Goal: Transaction & Acquisition: Download file/media

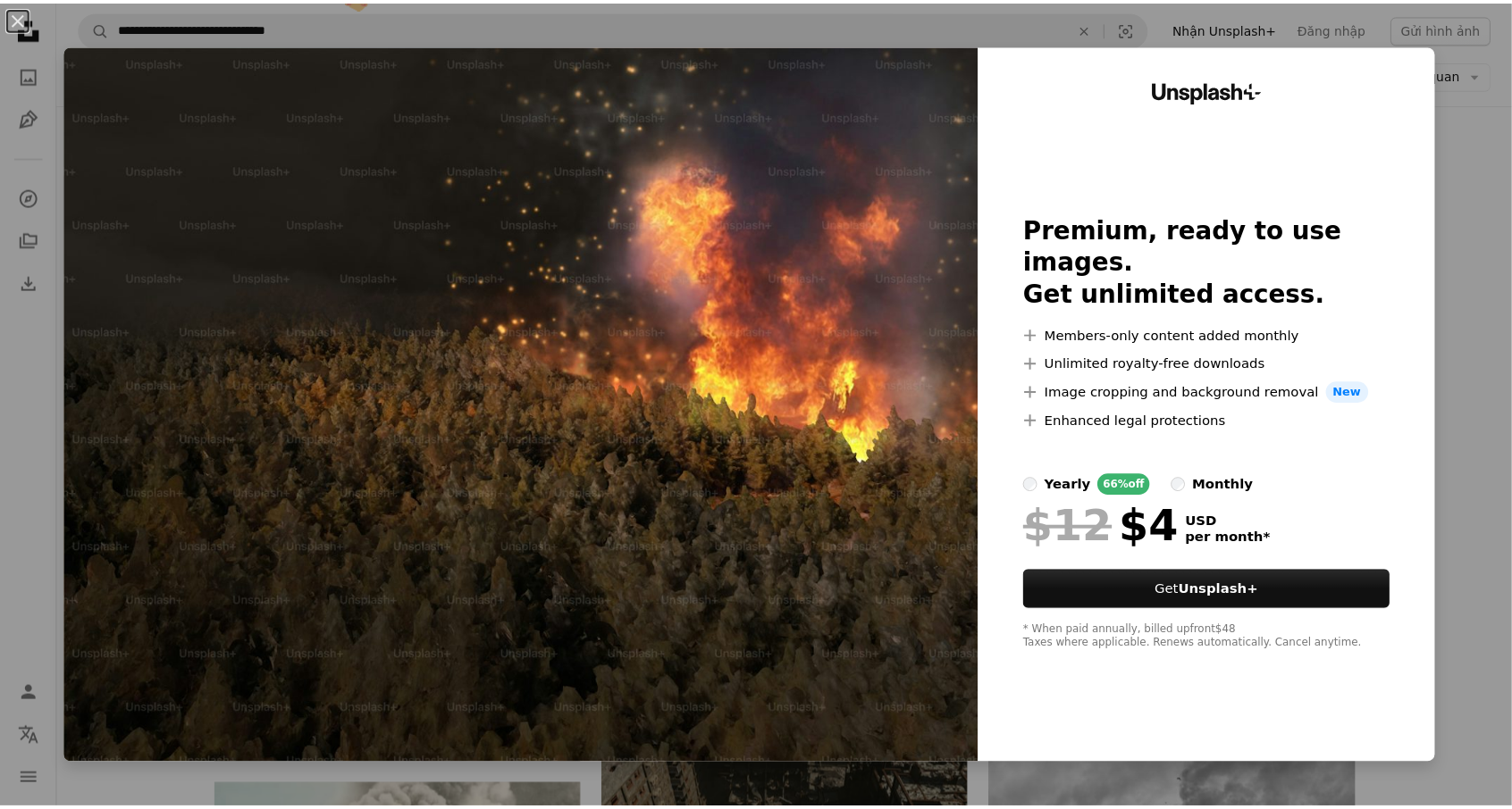
scroll to position [536, 0]
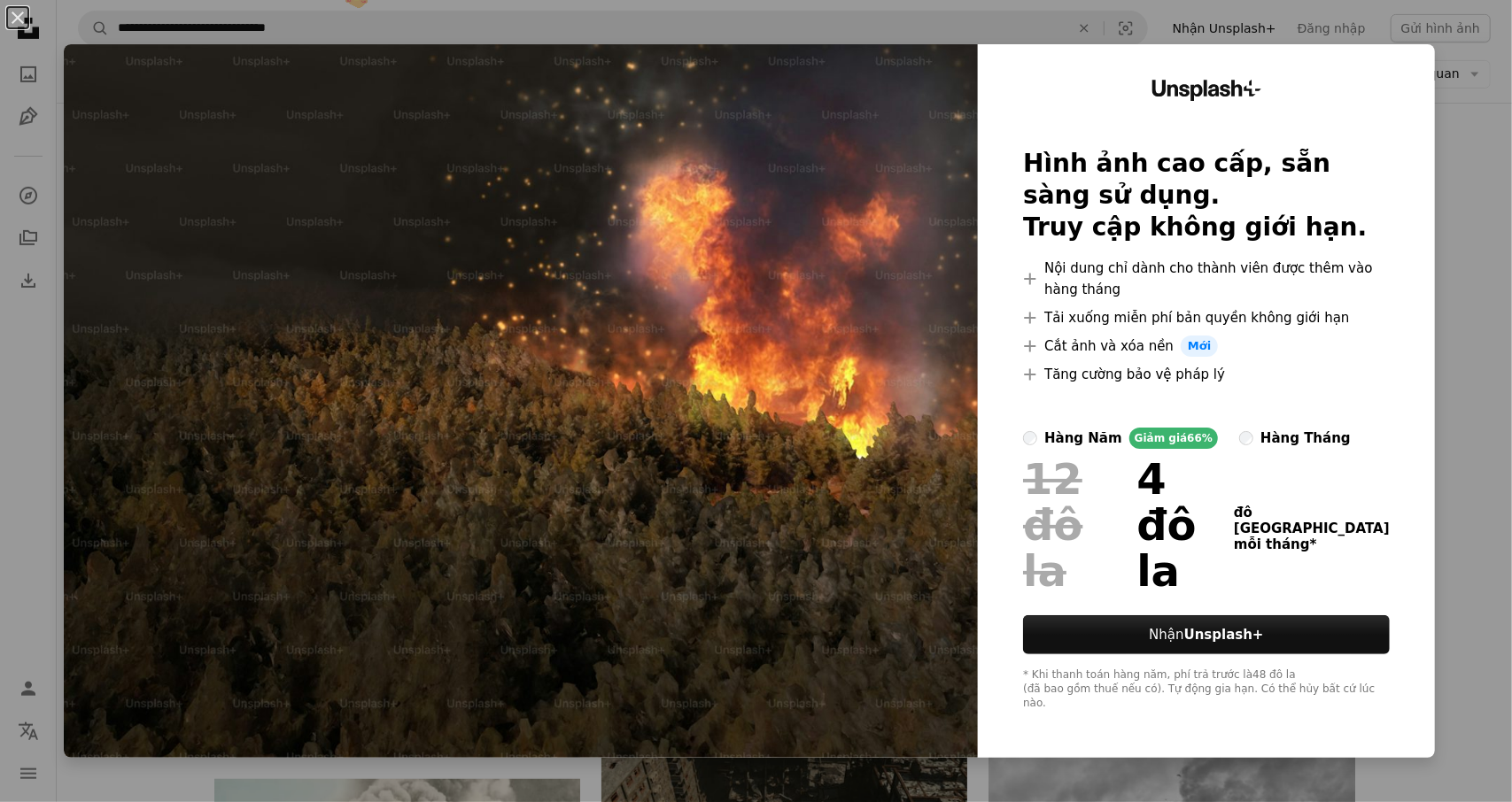
click at [1440, 79] on div "An X shape Unsplash+ Hình ảnh cao cấp, sẵn sàng sử dụng. Truy cập không giới hạ…" at bounding box center [756, 401] width 1512 height 802
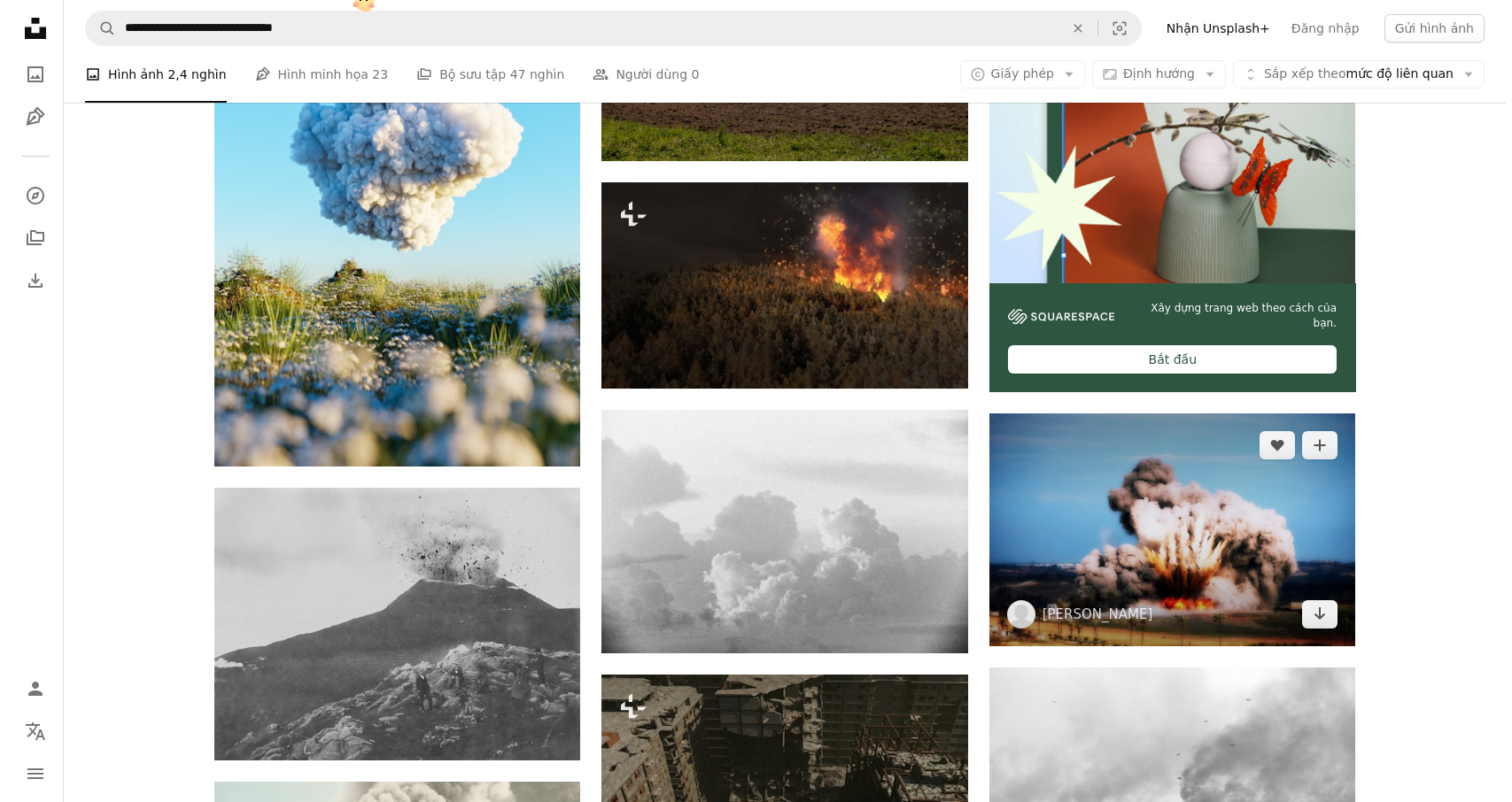
scroll to position [531, 0]
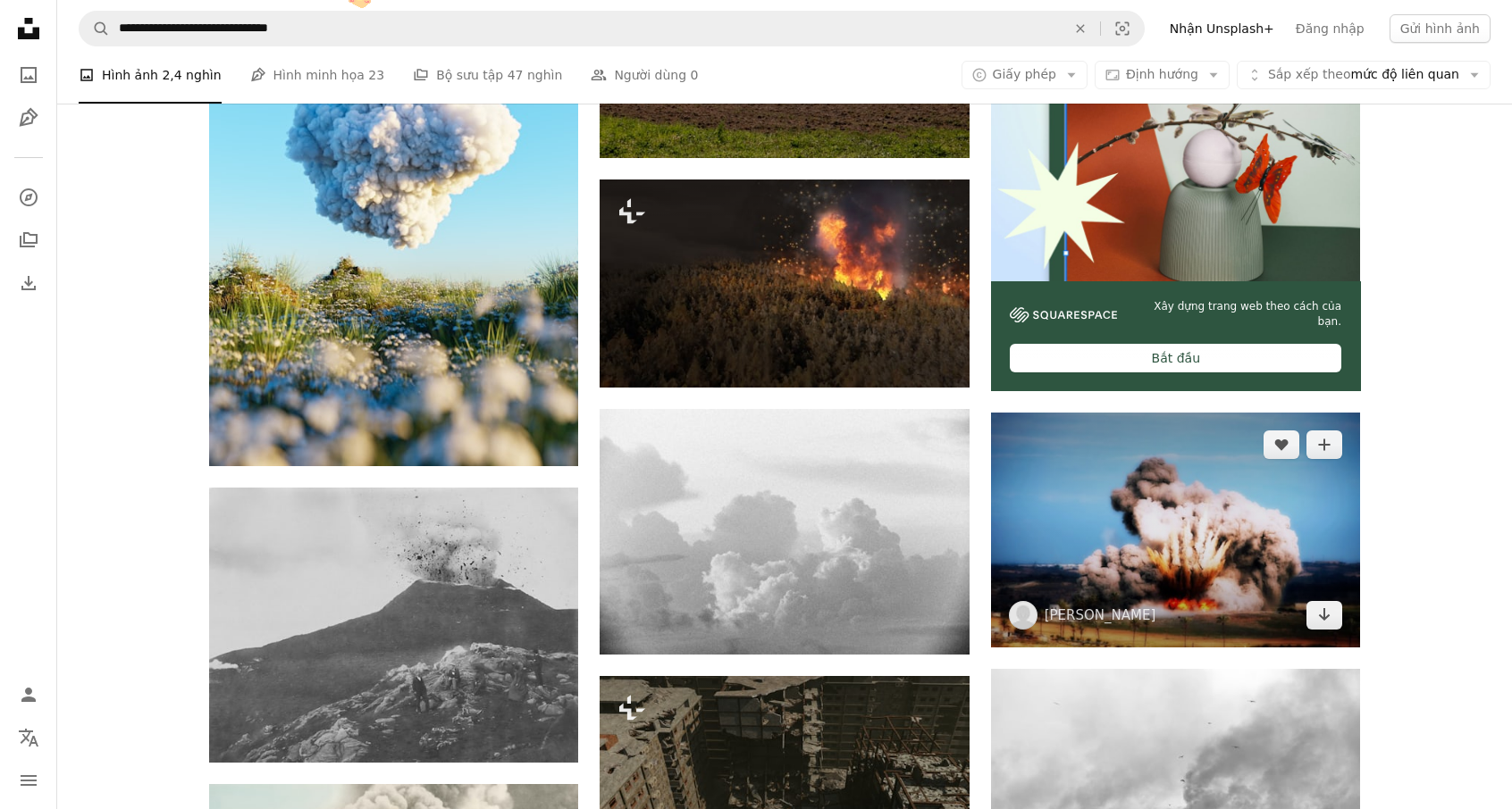
click at [1156, 515] on img at bounding box center [1175, 530] width 369 height 235
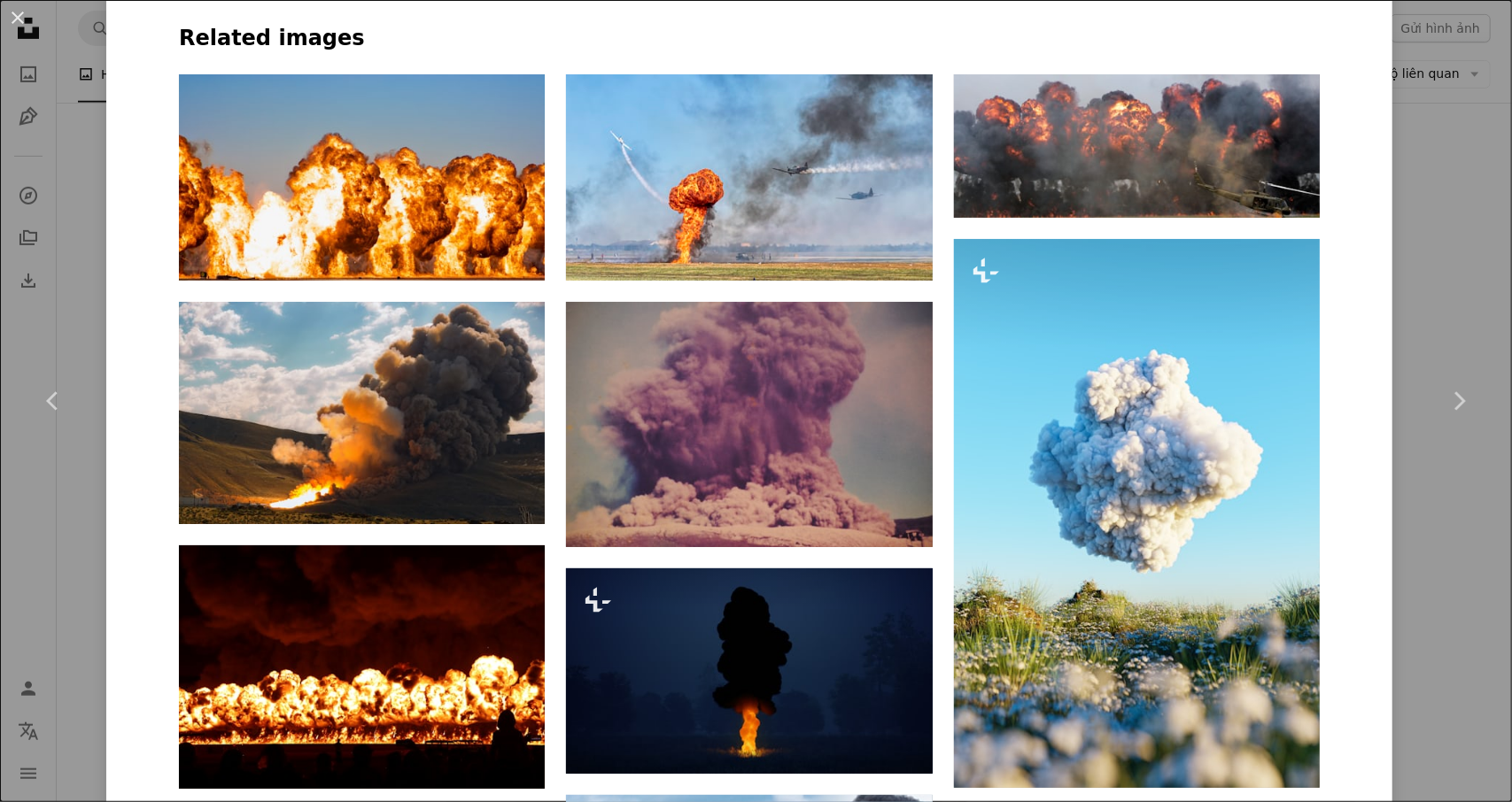
scroll to position [1240, 0]
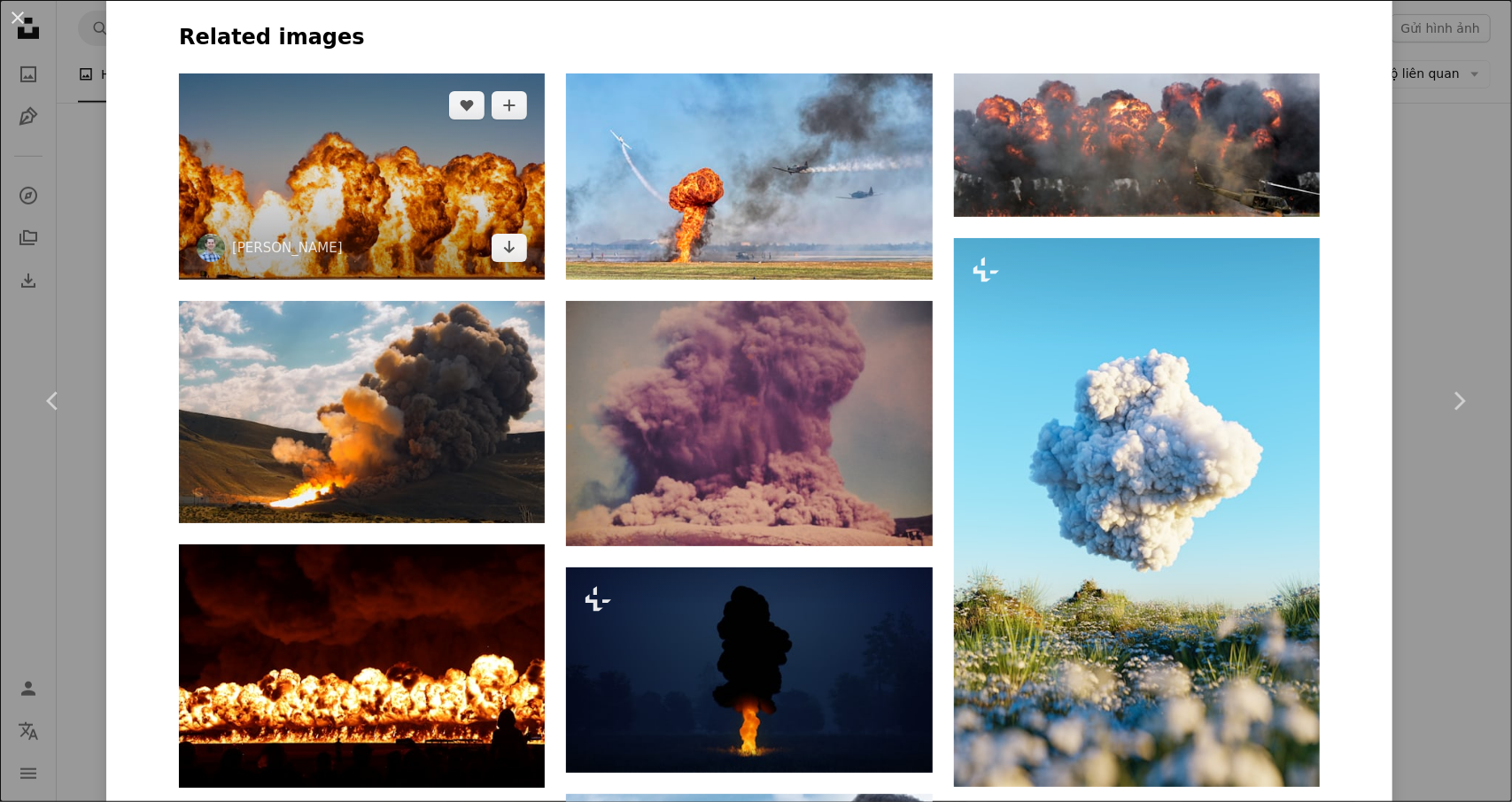
click at [404, 203] on img at bounding box center [361, 176] width 366 height 205
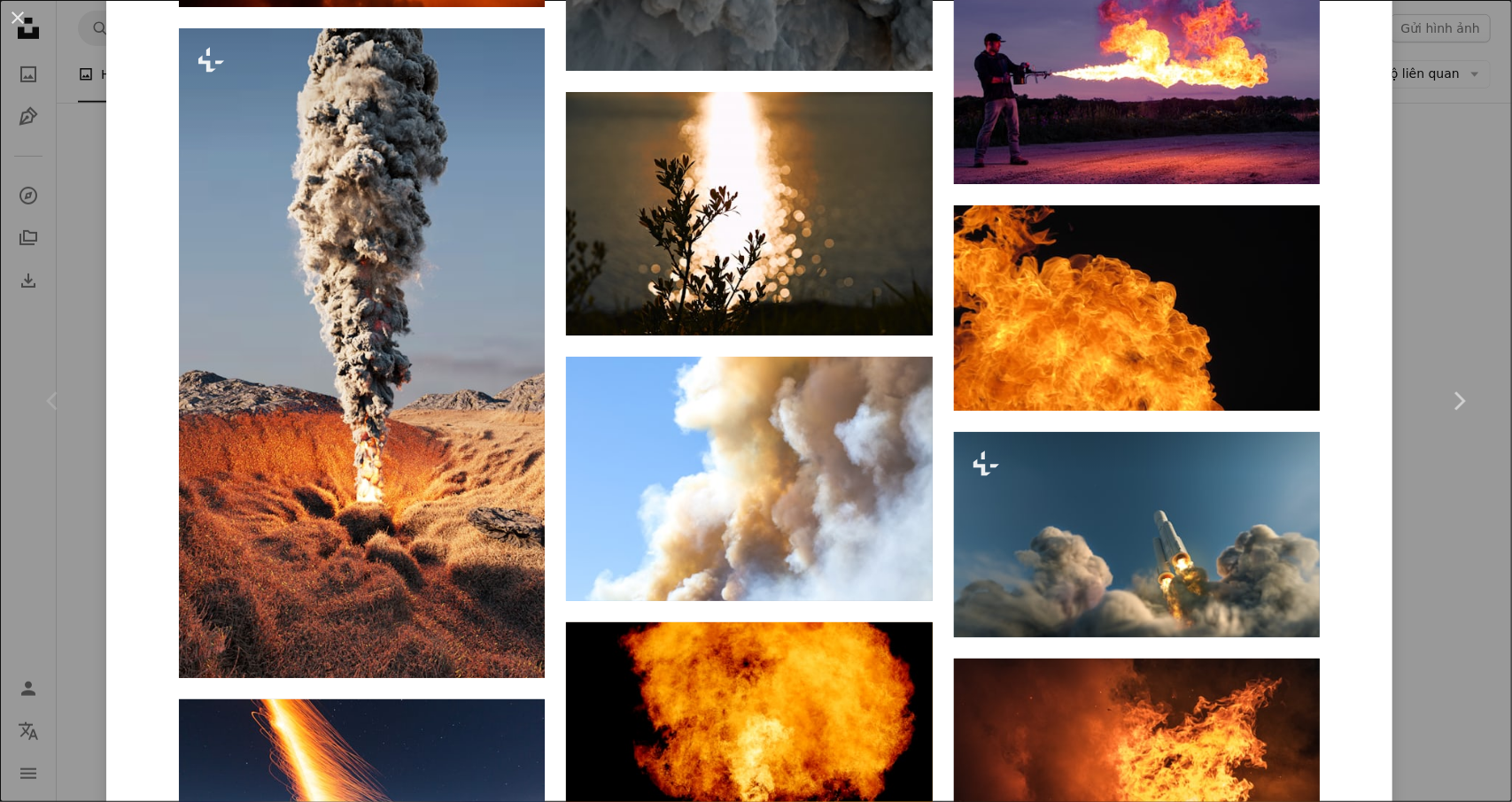
scroll to position [3863, 0]
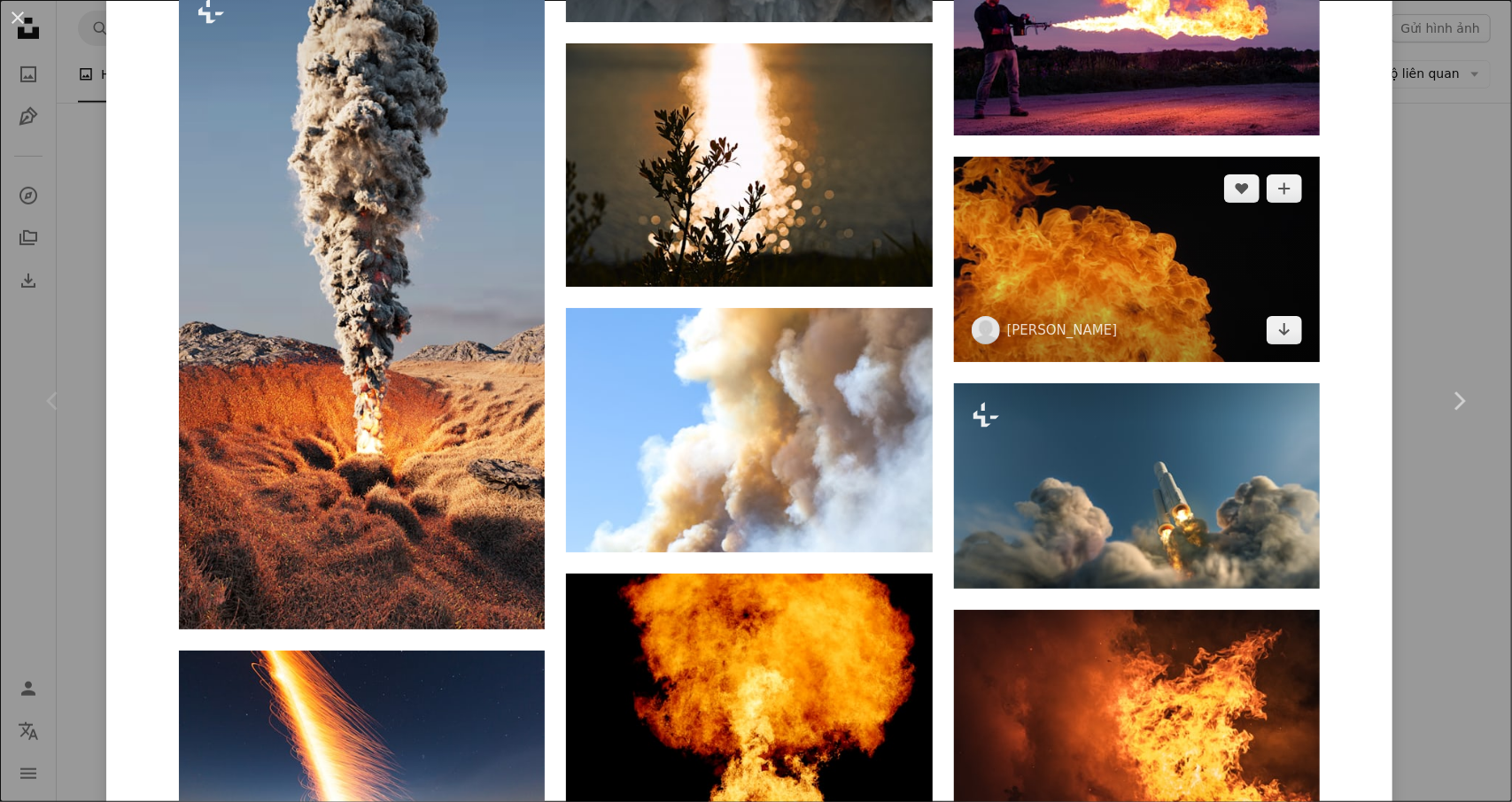
click at [1229, 273] on img at bounding box center [1136, 259] width 366 height 205
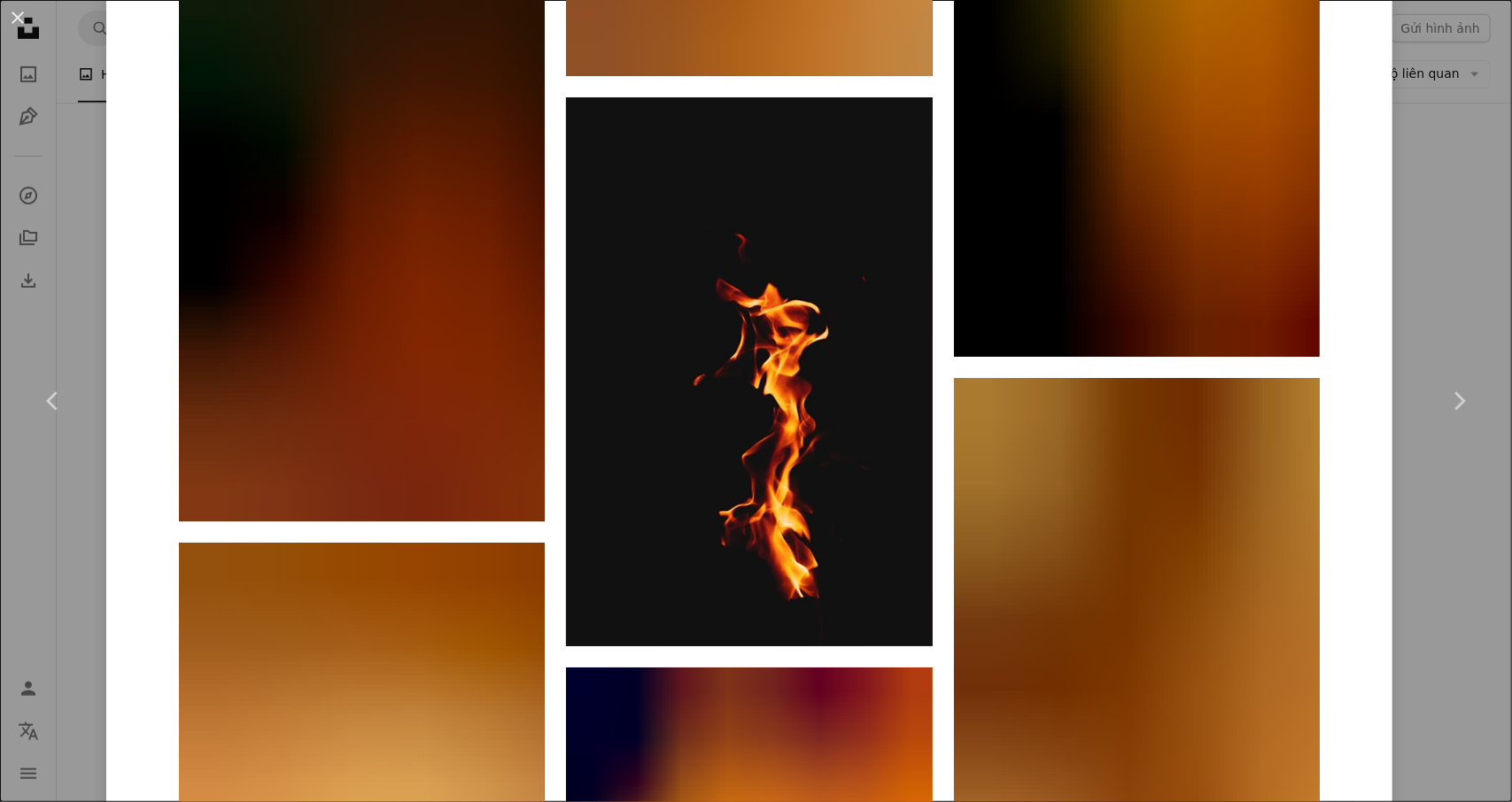
scroll to position [13517, 0]
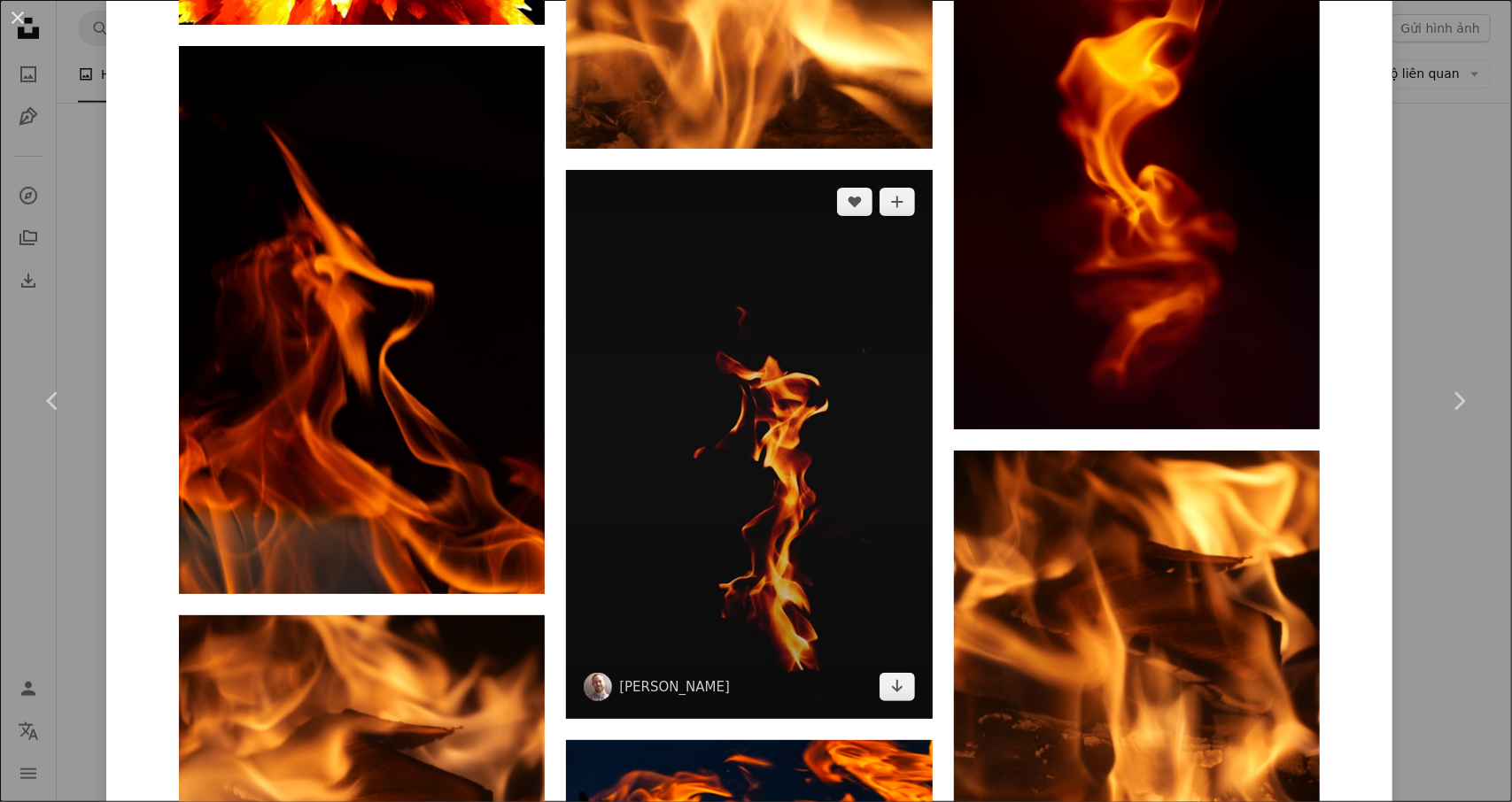
click at [713, 356] on img at bounding box center [749, 444] width 366 height 549
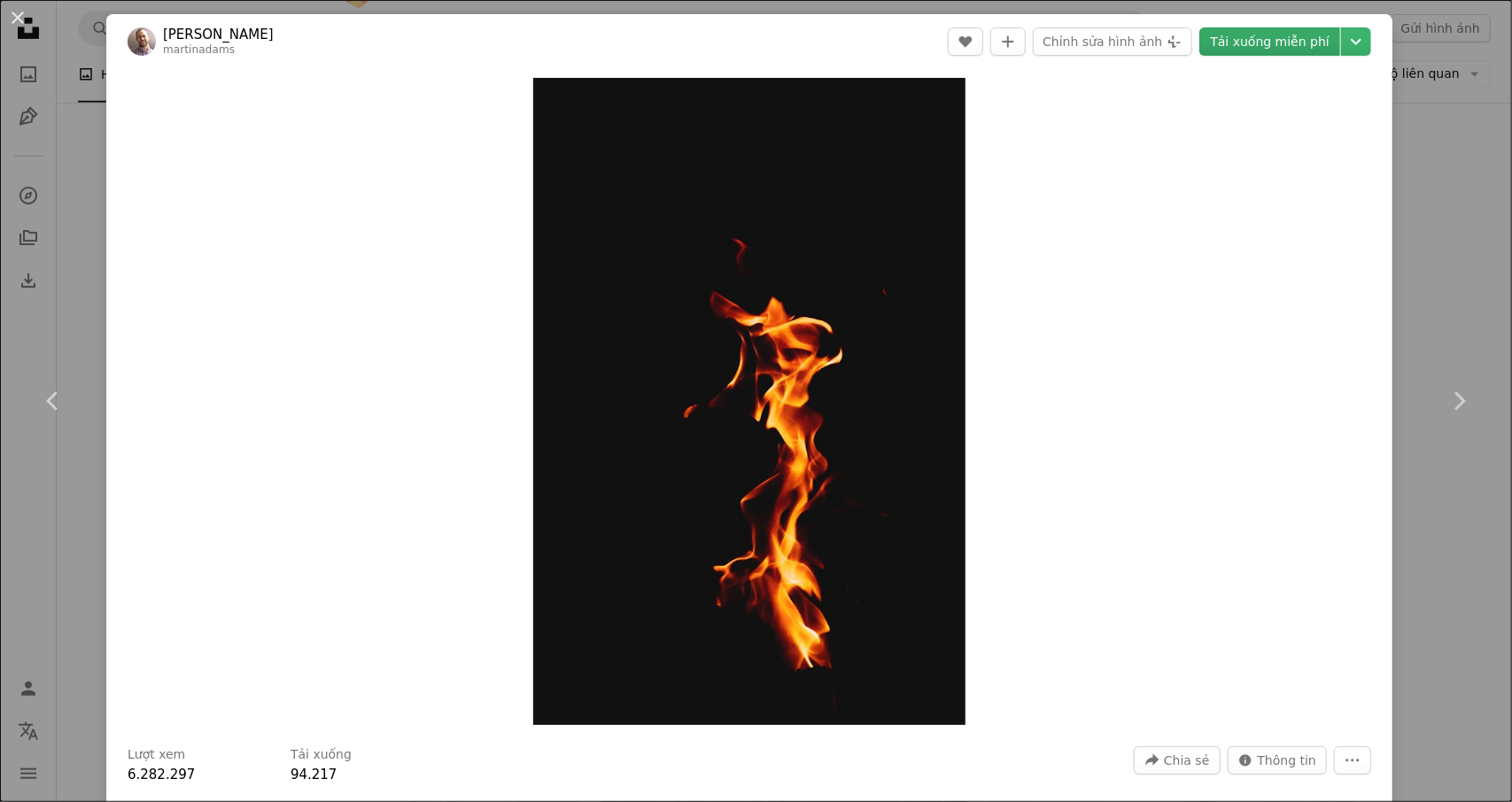
click at [1231, 46] on font "Tải xuống miễn phí" at bounding box center [1270, 41] width 119 height 14
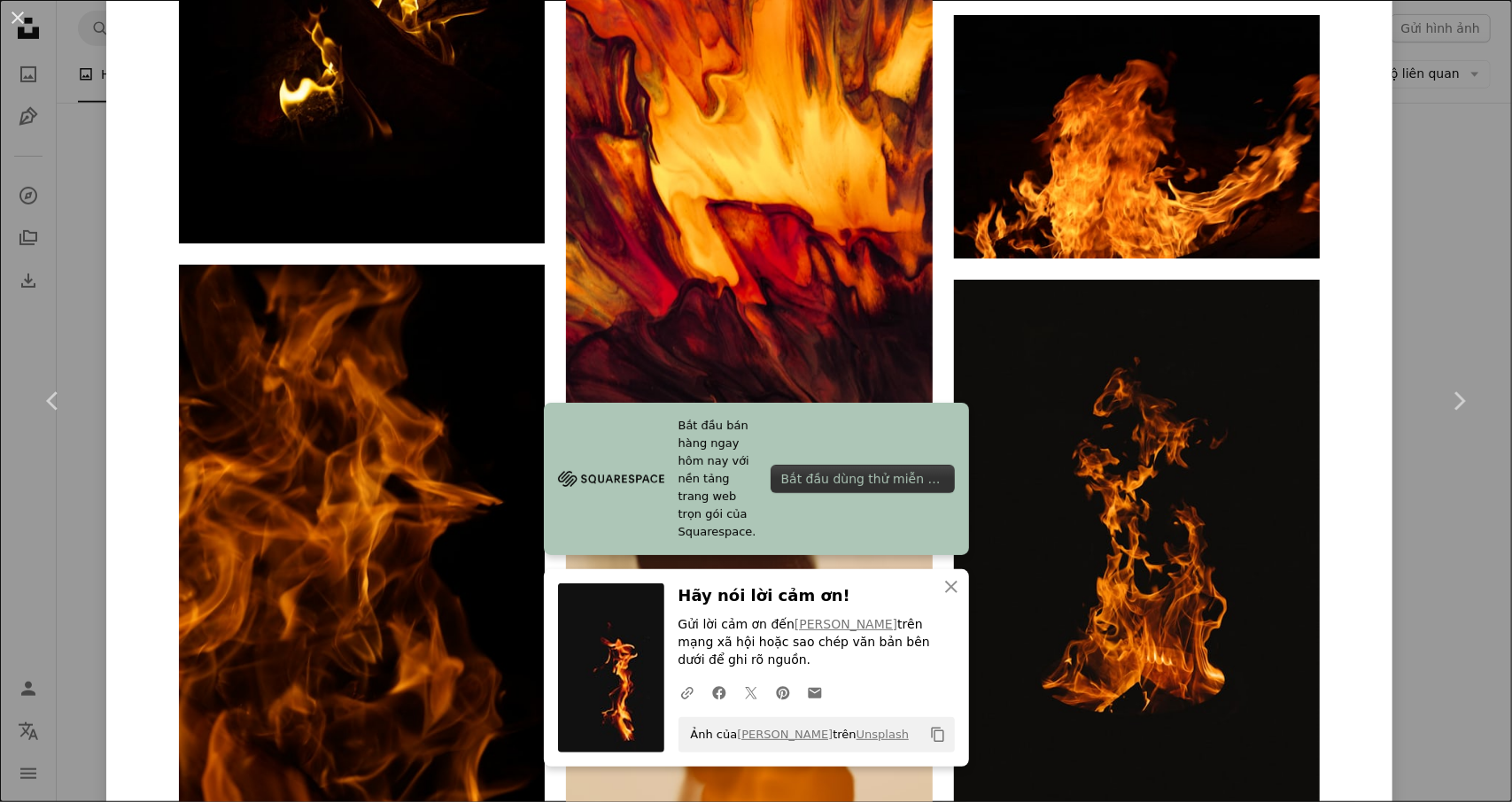
scroll to position [7334, 0]
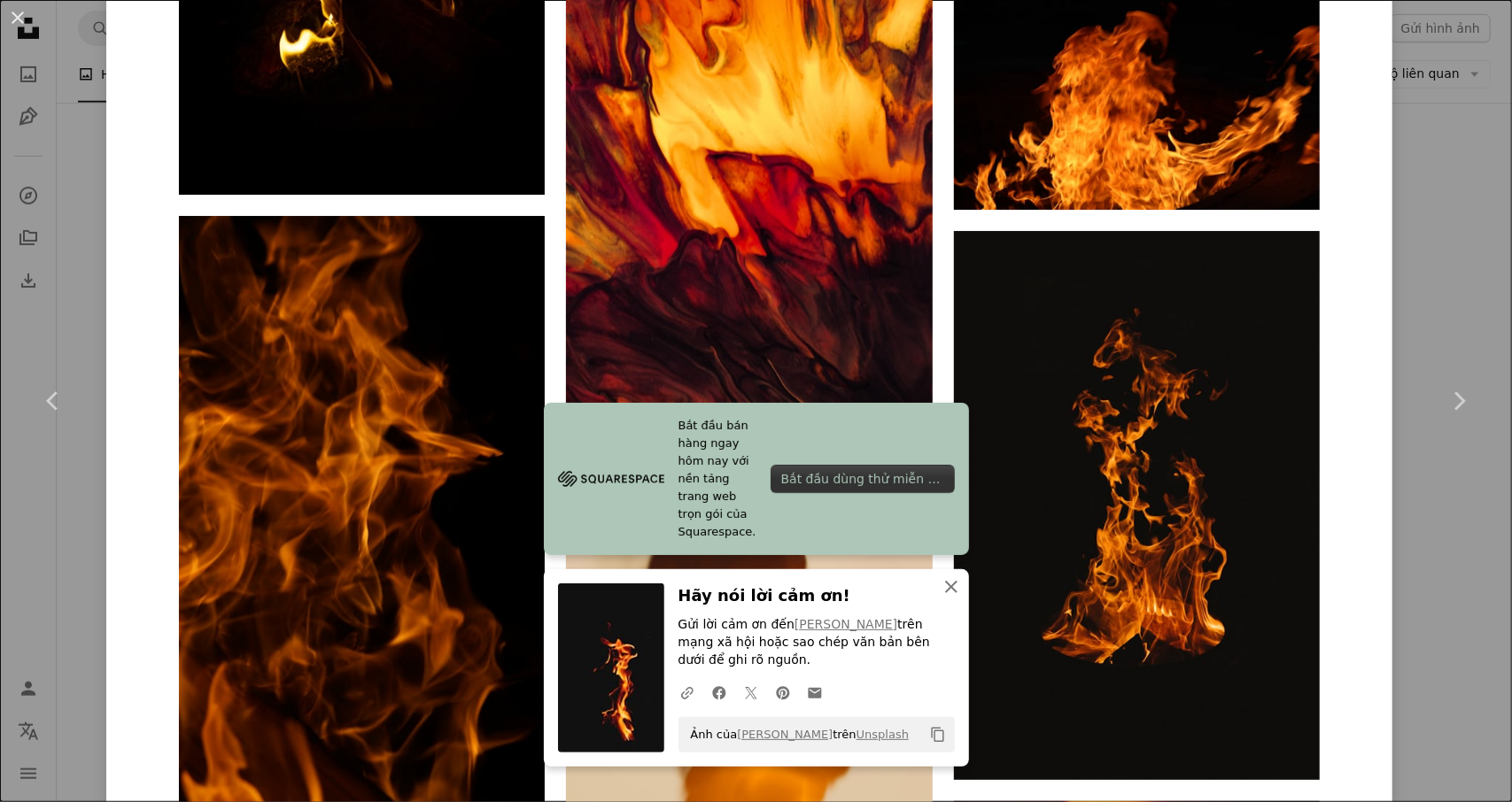
click at [947, 587] on icon "An X shape" at bounding box center [951, 586] width 21 height 21
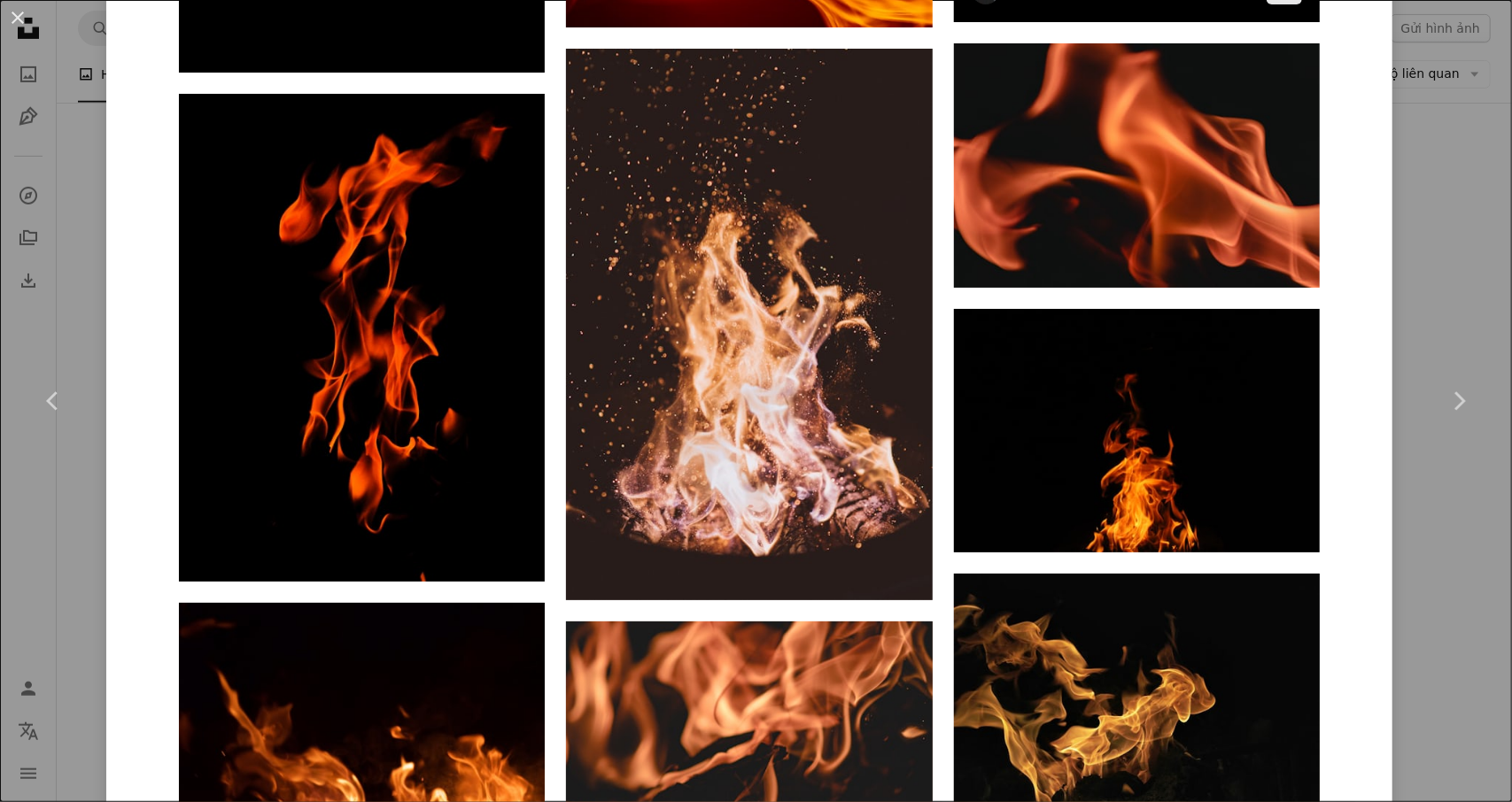
scroll to position [16277, 0]
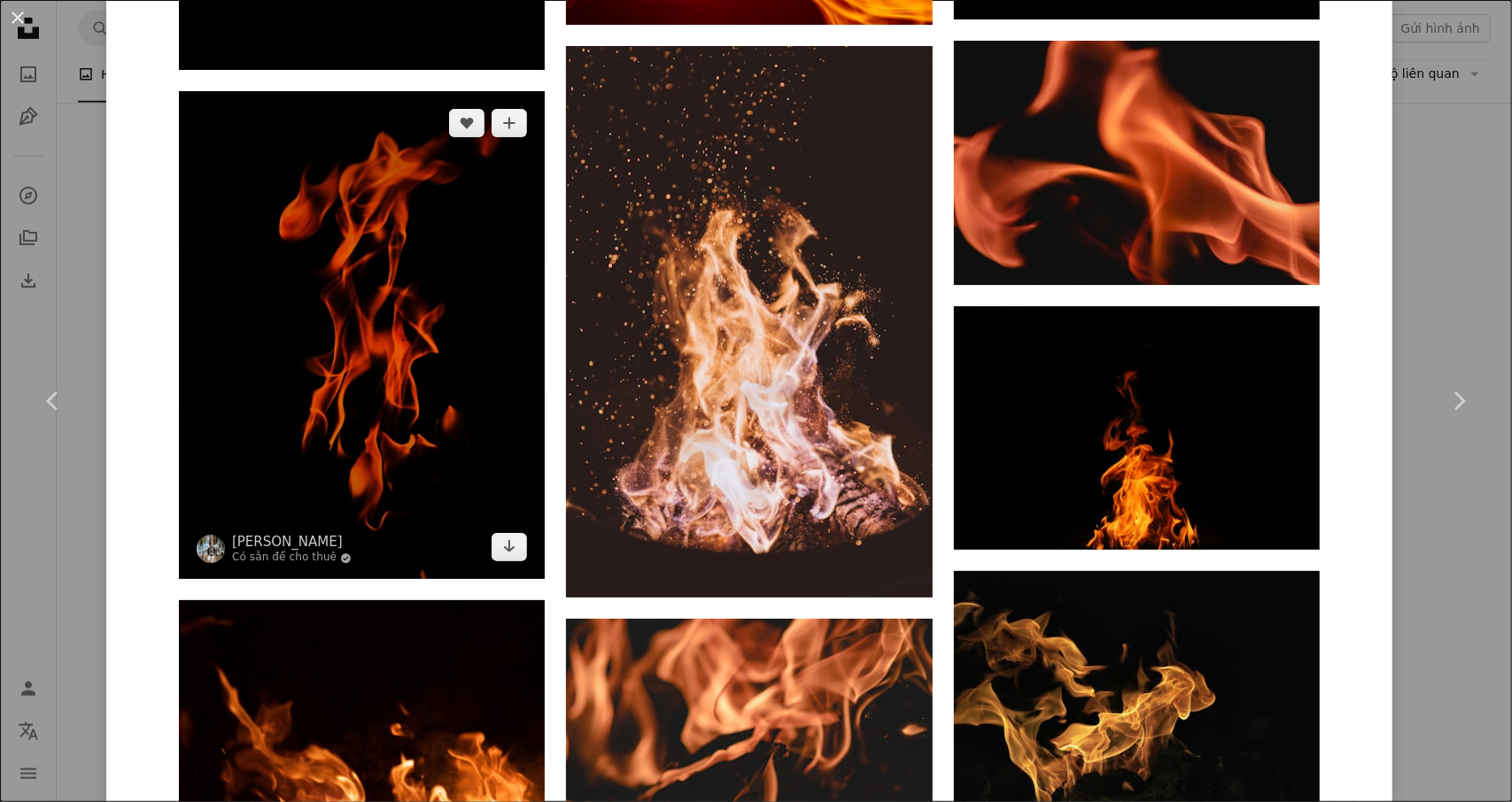
click at [414, 289] on img at bounding box center [361, 335] width 366 height 487
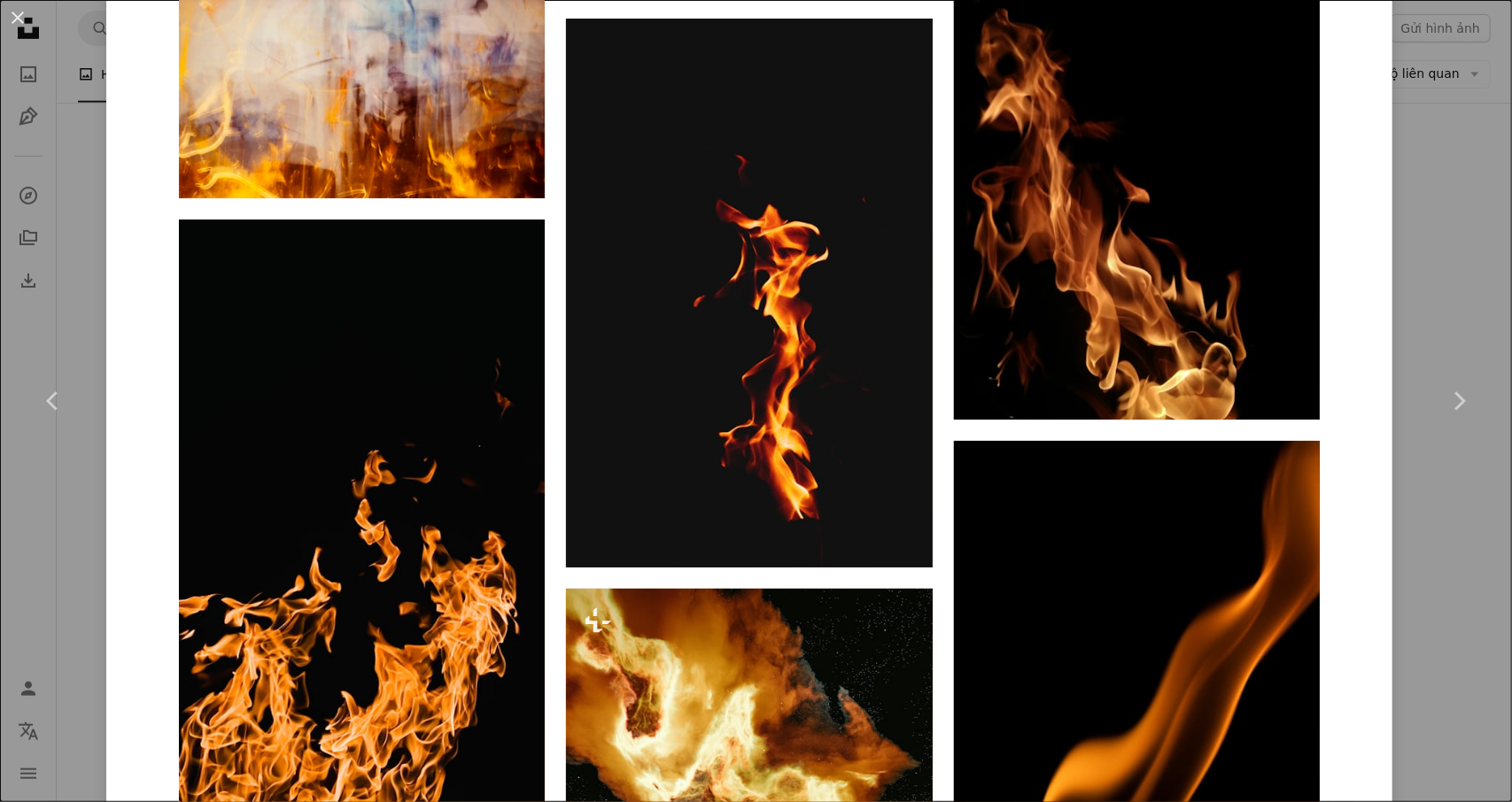
scroll to position [11717, 0]
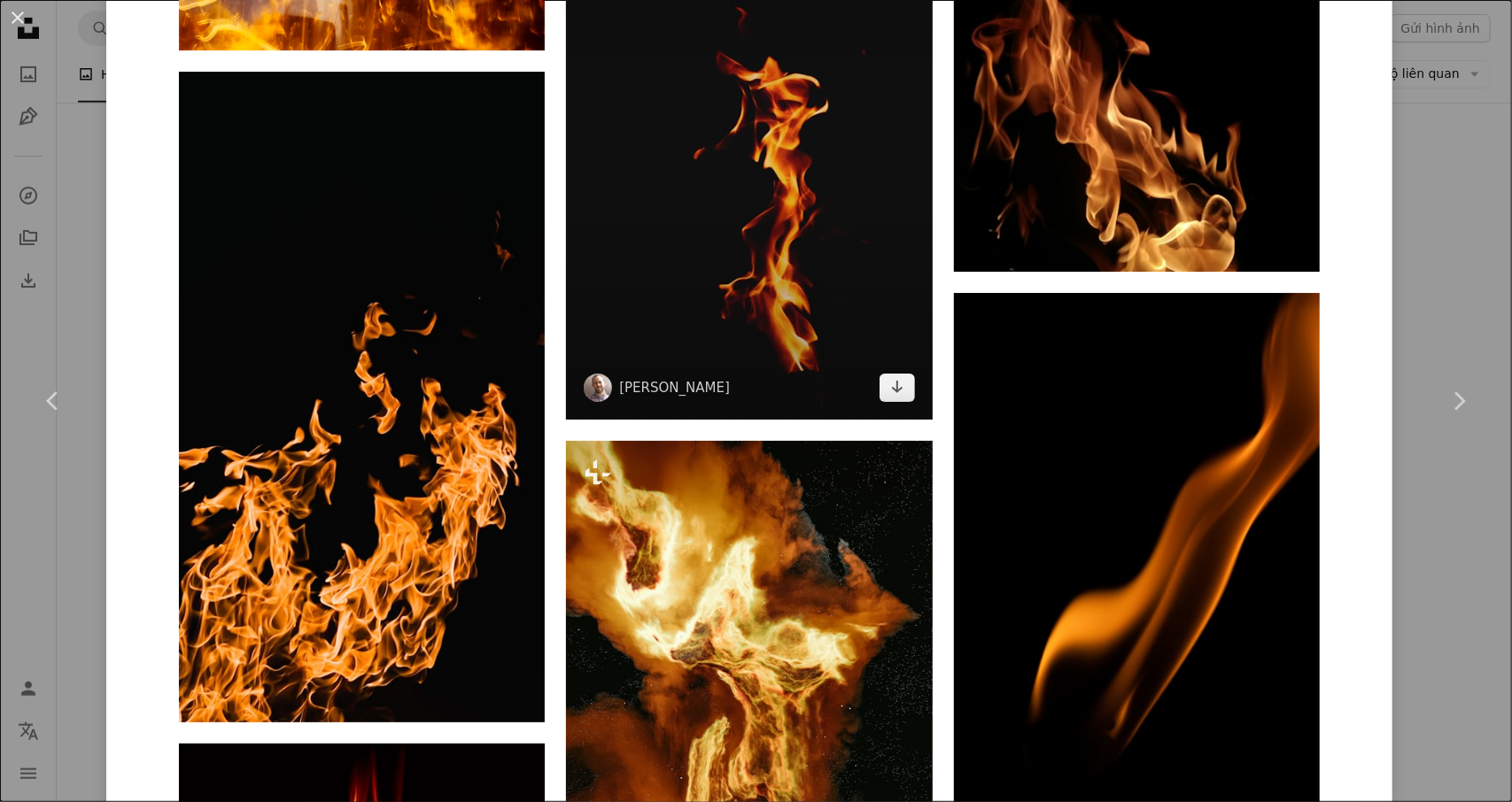
click at [824, 237] on img at bounding box center [749, 144] width 366 height 549
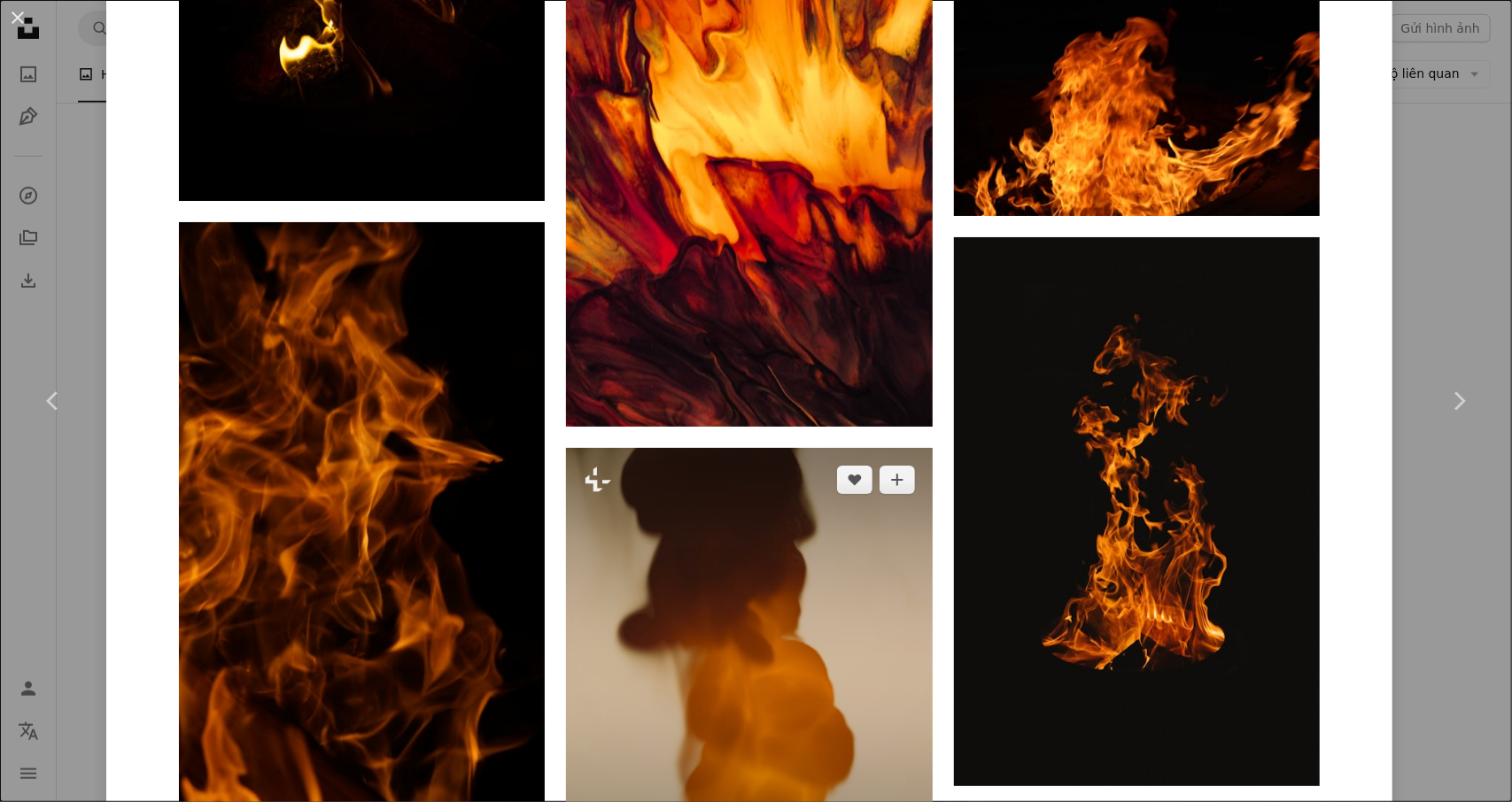
scroll to position [7349, 0]
